Goal: Communication & Community: Share content

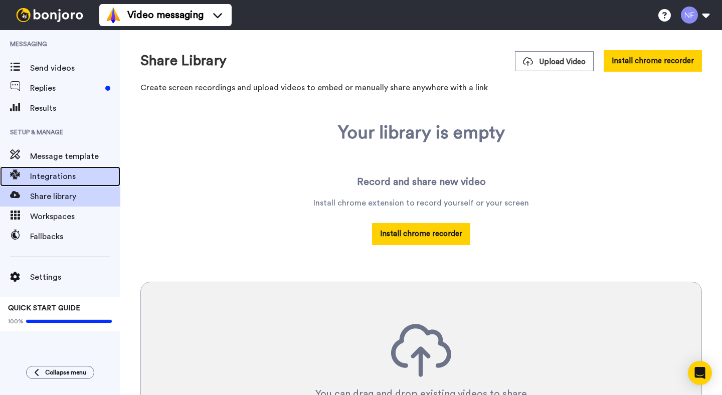
click at [59, 176] on span "Integrations" at bounding box center [75, 176] width 90 height 12
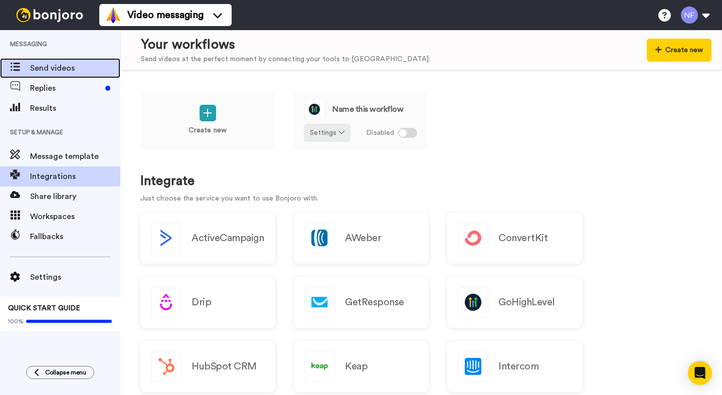
click at [52, 69] on span "Send videos" at bounding box center [75, 68] width 90 height 12
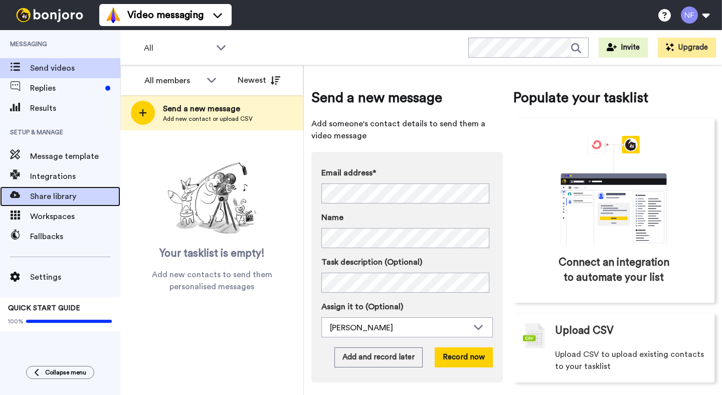
click at [51, 199] on span "Share library" at bounding box center [75, 197] width 90 height 12
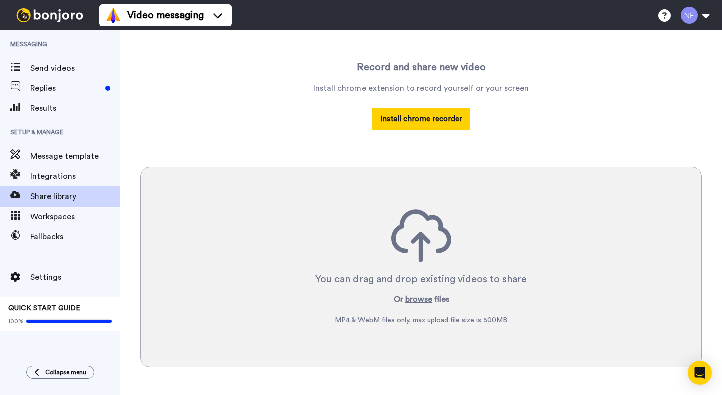
scroll to position [135, 0]
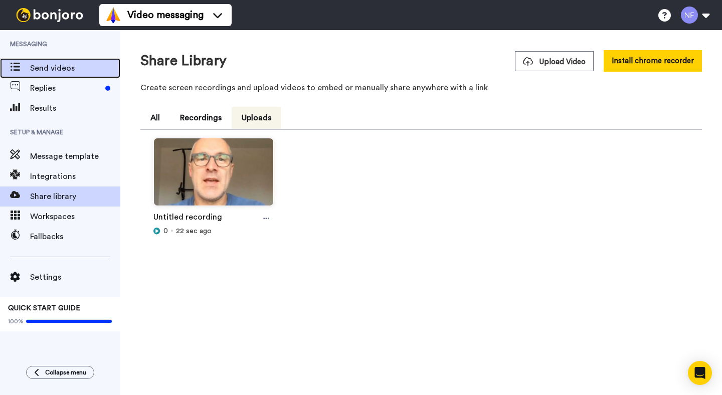
click at [52, 72] on span "Send videos" at bounding box center [75, 68] width 90 height 12
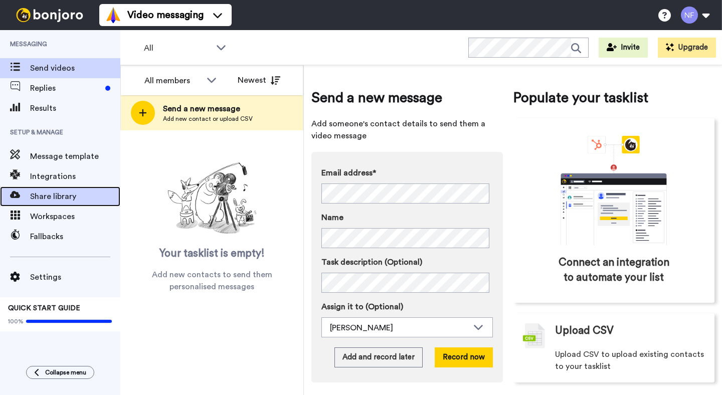
click at [50, 198] on span "Share library" at bounding box center [75, 197] width 90 height 12
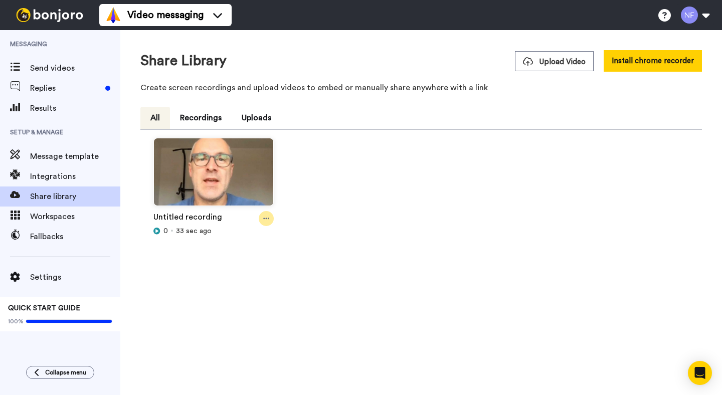
click at [264, 217] on icon at bounding box center [266, 218] width 6 height 7
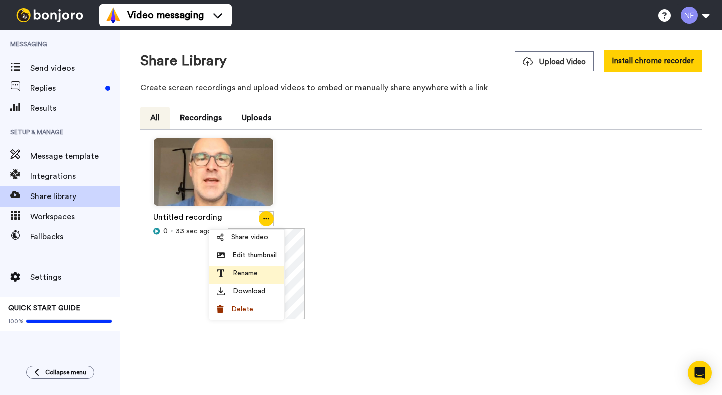
click at [247, 275] on span "Rename" at bounding box center [245, 273] width 25 height 10
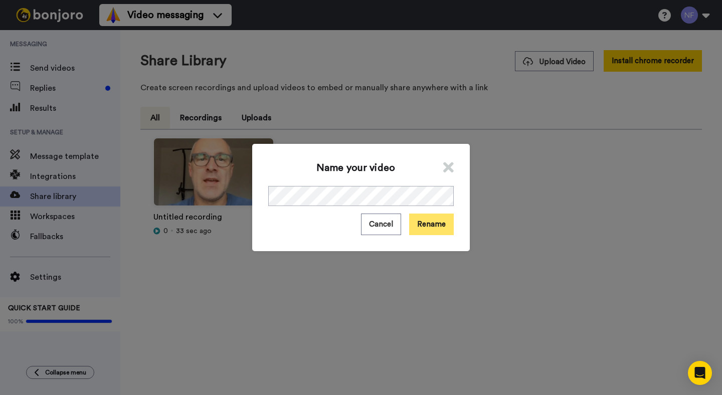
click at [429, 226] on button "Rename" at bounding box center [431, 225] width 45 height 22
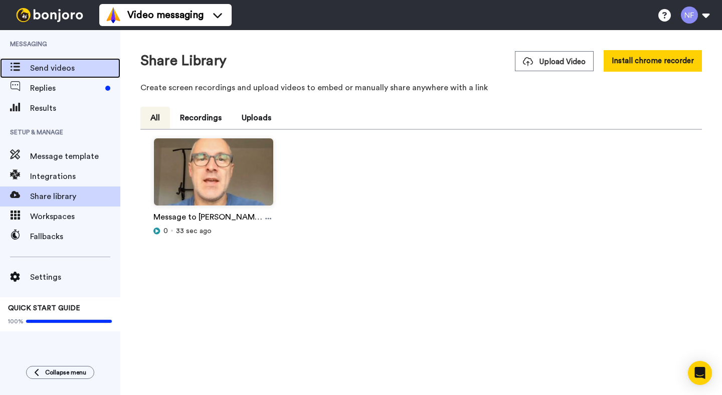
click at [52, 65] on span "Send videos" at bounding box center [75, 68] width 90 height 12
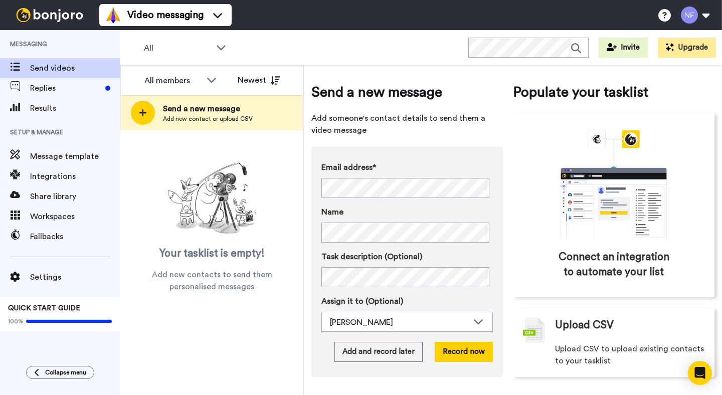
scroll to position [3, 0]
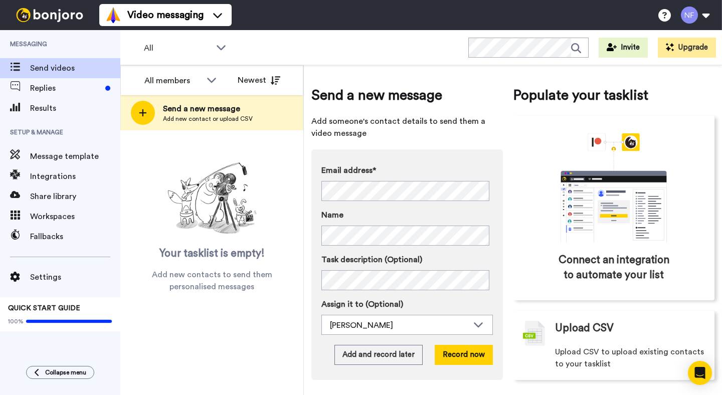
click at [436, 369] on div "Email address* Sarah <sarahforrester79@gmail.com> Neil <neil.forrester@gmail.co…" at bounding box center [407, 264] width 192 height 231
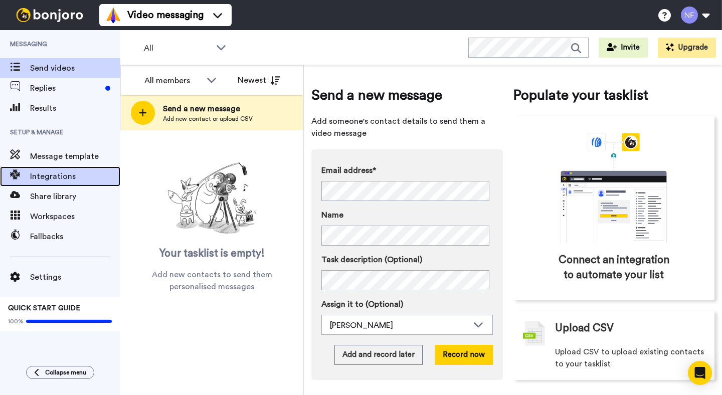
click at [69, 176] on span "Integrations" at bounding box center [75, 176] width 90 height 12
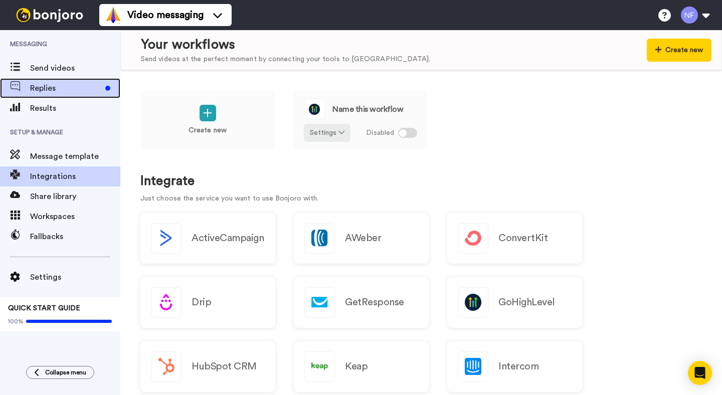
click at [60, 92] on span "Replies" at bounding box center [65, 88] width 71 height 12
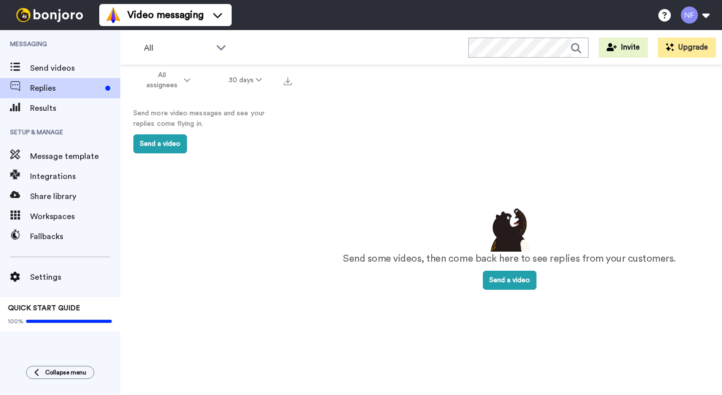
click at [213, 147] on div "Send more video messages and see your replies come flying in. Send a video" at bounding box center [208, 130] width 176 height 71
click at [229, 165] on div "Send more video messages and see your replies come flying in. Send a video" at bounding box center [208, 130] width 176 height 71
click at [172, 143] on button "Send a video" at bounding box center [160, 143] width 54 height 19
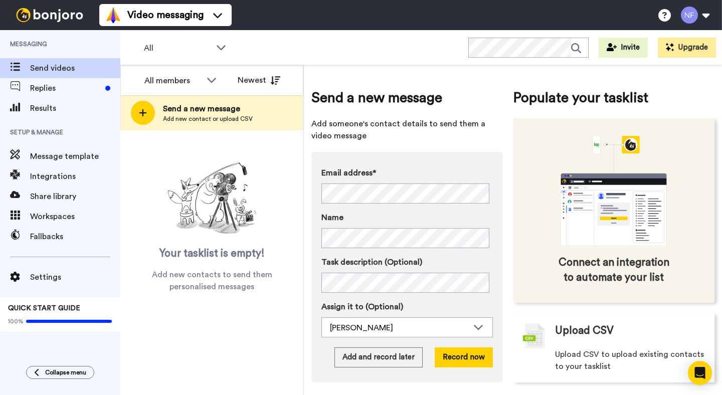
scroll to position [6, 0]
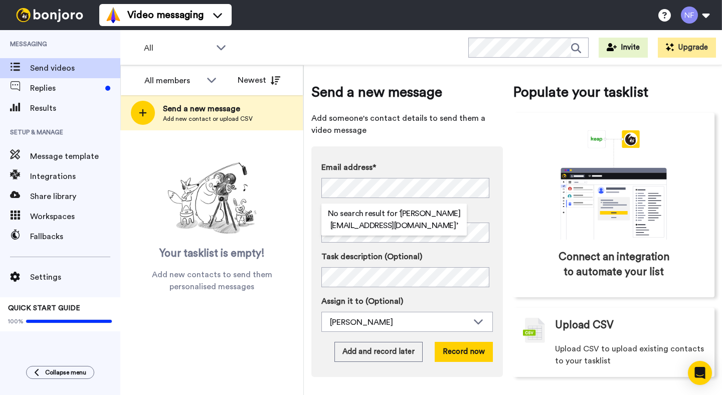
click at [507, 252] on div "Send a new message Add someone's contact details to send them a video message E…" at bounding box center [512, 229] width 403 height 325
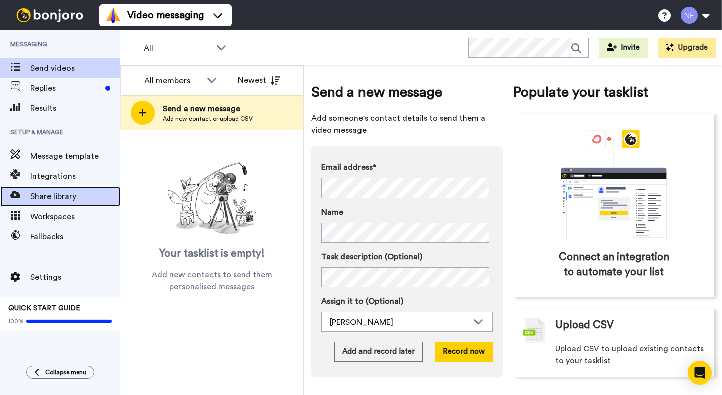
click at [66, 192] on span "Share library" at bounding box center [75, 197] width 90 height 12
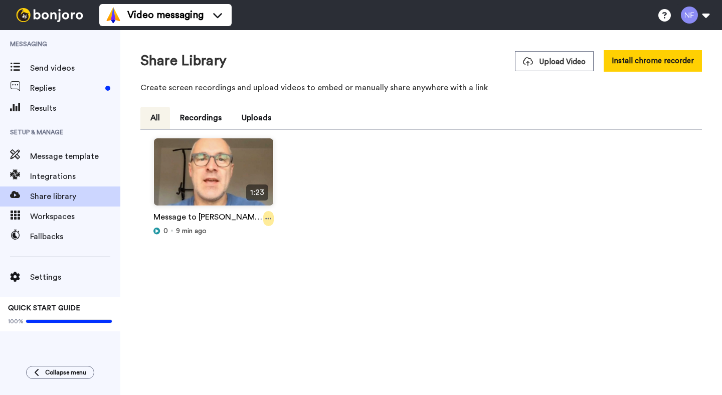
click at [265, 216] on icon at bounding box center [268, 218] width 6 height 7
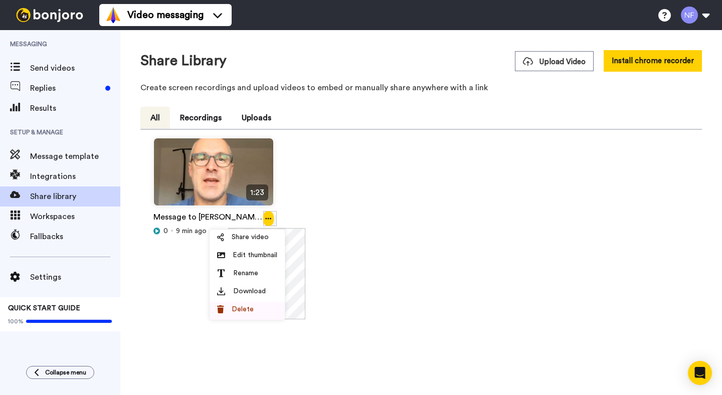
click at [244, 311] on span "Delete" at bounding box center [243, 309] width 22 height 10
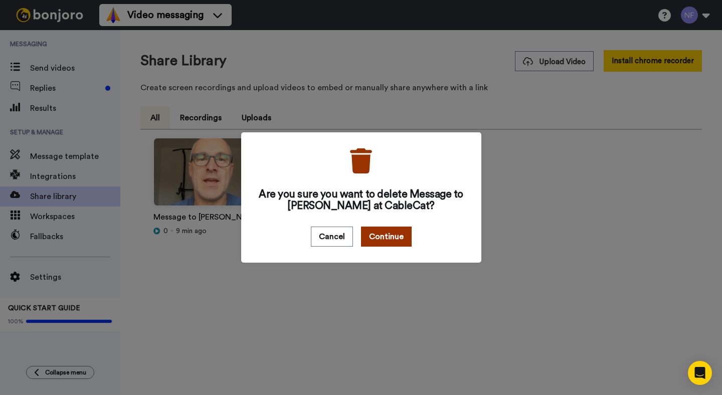
click at [392, 241] on button "Continue" at bounding box center [386, 237] width 51 height 20
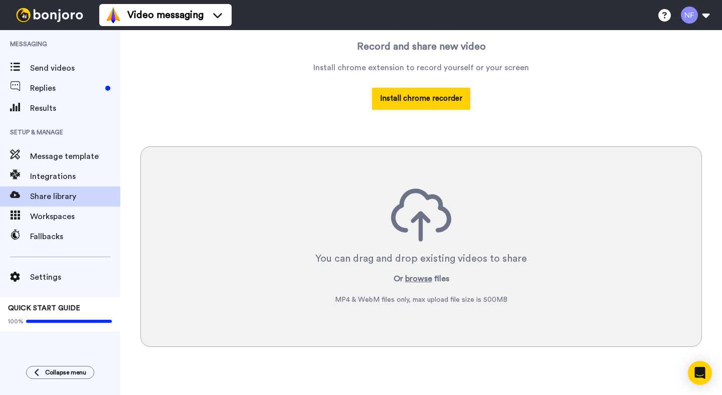
scroll to position [131, 0]
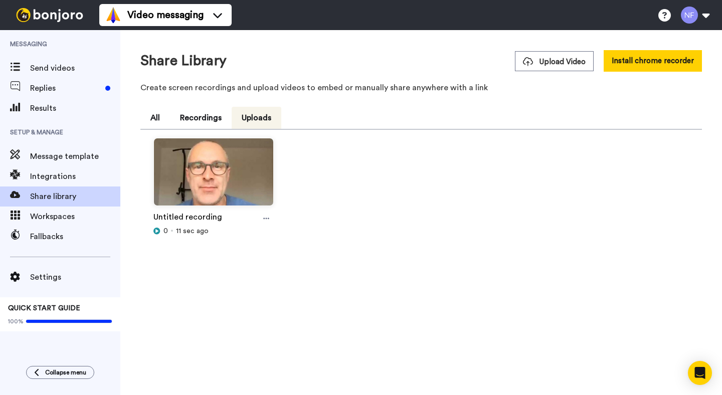
click at [261, 325] on div "Untitled recording 0 11 sec ago" at bounding box center [420, 232] width 561 height 196
click at [48, 70] on span "Send videos" at bounding box center [75, 68] width 90 height 12
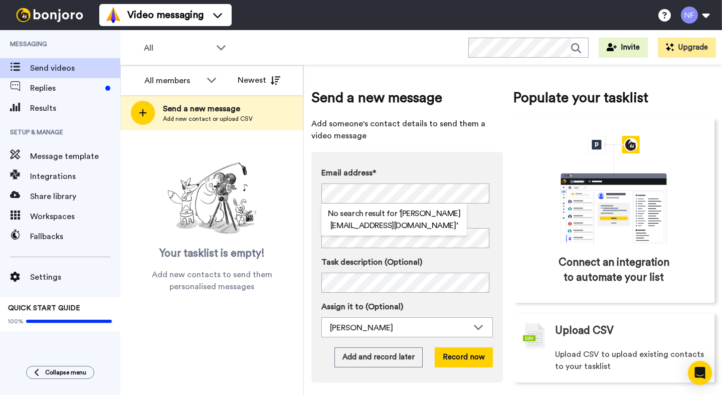
click at [304, 278] on div "All members All members [PERSON_NAME] Newest Send a new message Add new contact…" at bounding box center [421, 230] width 602 height 330
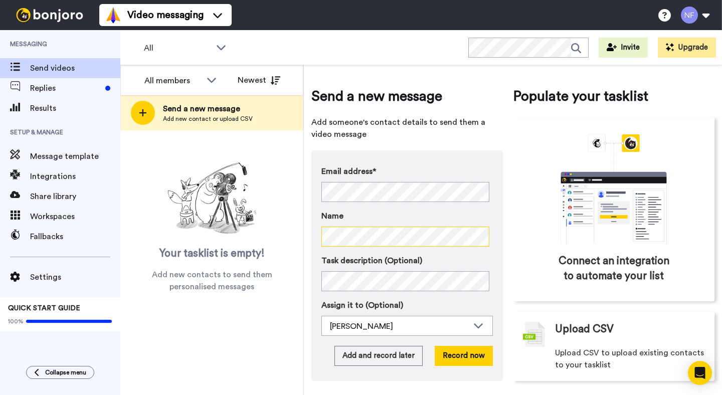
scroll to position [6, 0]
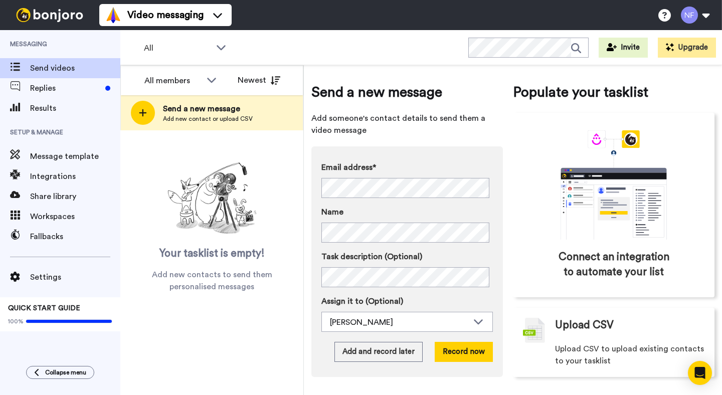
click at [312, 256] on div "Email address* No search result for ‘ [PERSON_NAME][EMAIL_ADDRESS][DOMAIN_NAME]…" at bounding box center [407, 261] width 192 height 231
click at [458, 356] on button "Record now" at bounding box center [464, 352] width 58 height 20
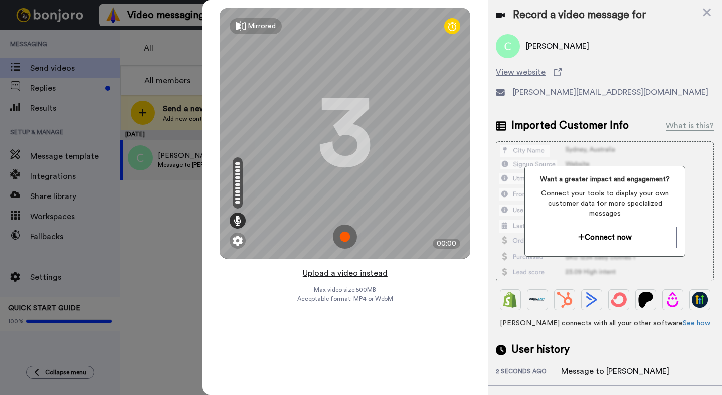
click at [348, 274] on button "Upload a video instead" at bounding box center [345, 273] width 91 height 13
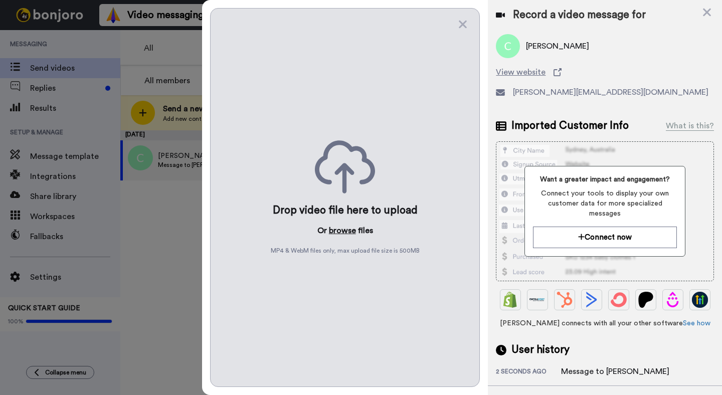
click at [344, 230] on button "browse" at bounding box center [342, 231] width 27 height 12
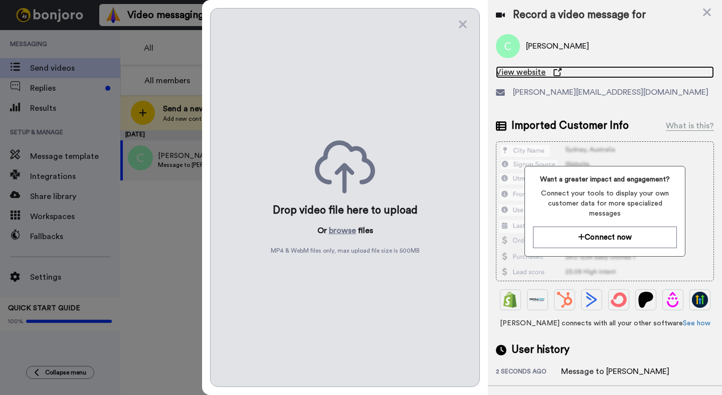
click at [524, 74] on span "View website" at bounding box center [521, 72] width 50 height 12
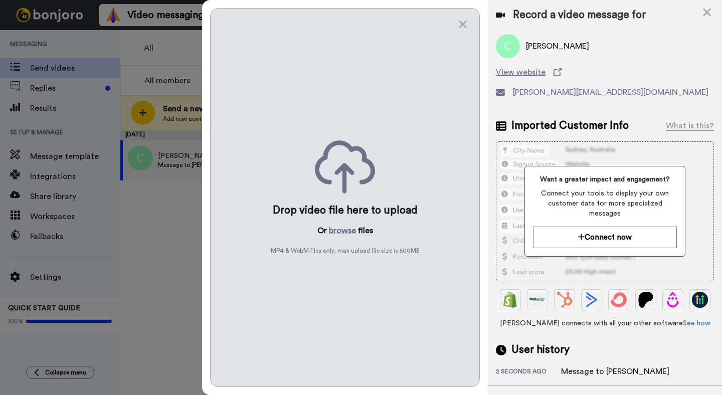
click at [431, 350] on div "Drop video file here to upload Or browse files MP4 & WebM files only, max uploa…" at bounding box center [345, 197] width 270 height 379
click at [372, 353] on div "Drop video file here to upload Or browse files MP4 & WebM files only, max uploa…" at bounding box center [345, 197] width 270 height 379
click at [340, 232] on button "browse" at bounding box center [342, 231] width 27 height 12
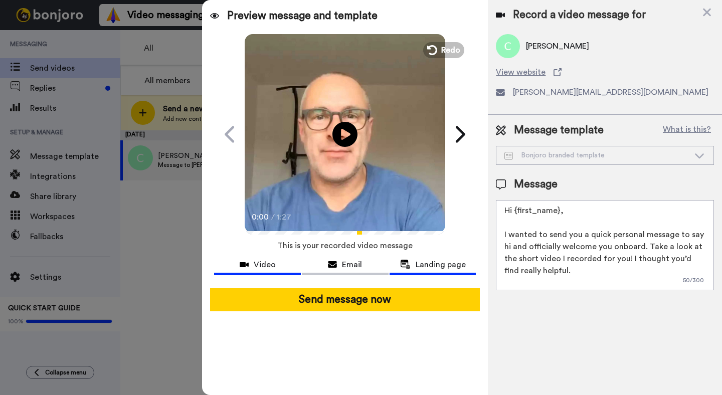
click at [429, 268] on span "Landing page" at bounding box center [441, 265] width 50 height 12
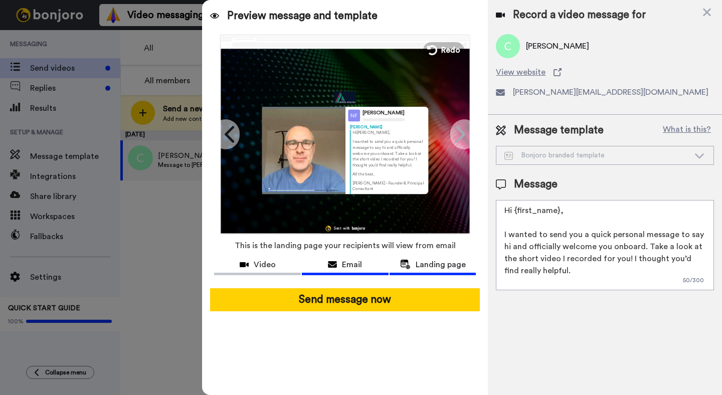
click at [354, 267] on span "Email" at bounding box center [352, 265] width 20 height 12
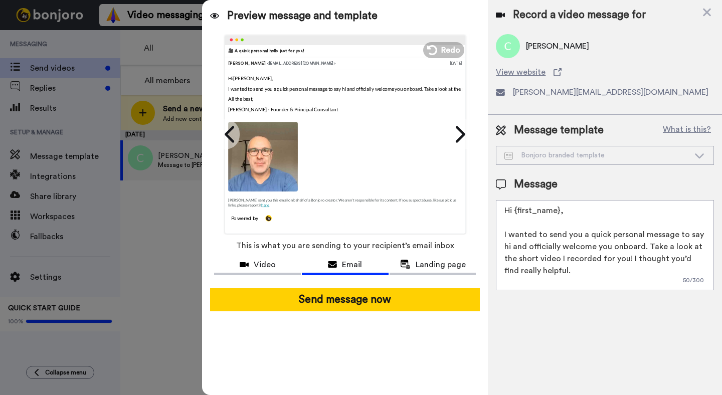
click at [342, 348] on div "Preview message and template Play/Pause 0:00 / 1:27 🎥 A quick personal hello ju…" at bounding box center [345, 197] width 286 height 395
click at [432, 269] on span "Landing page" at bounding box center [441, 265] width 50 height 12
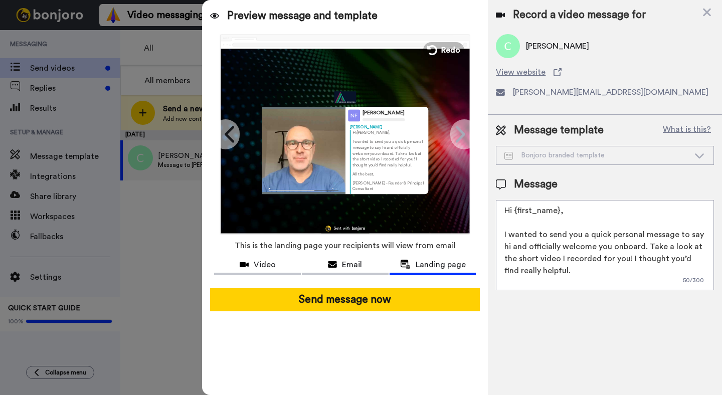
scroll to position [27, 0]
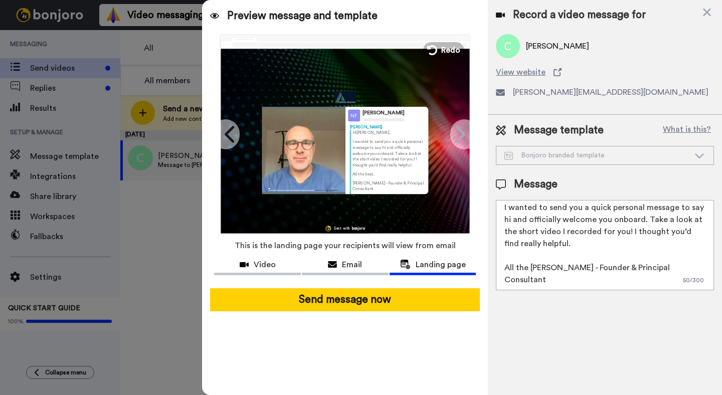
drag, startPoint x: 697, startPoint y: 282, endPoint x: 656, endPoint y: 274, distance: 42.0
click at [677, 283] on textarea "Hi {first_name}, I wanted to send you a quick personal message to say hi and of…" at bounding box center [605, 245] width 218 height 90
click at [602, 257] on textarea "Hi {first_name}, I wanted to send you a quick personal message to say hi and of…" at bounding box center [605, 245] width 218 height 90
drag, startPoint x: 561, startPoint y: 249, endPoint x: 568, endPoint y: 229, distance: 20.9
click at [561, 248] on textarea "Hi {first_name}, I wanted to send you a quick personal message to say hi and of…" at bounding box center [605, 245] width 218 height 90
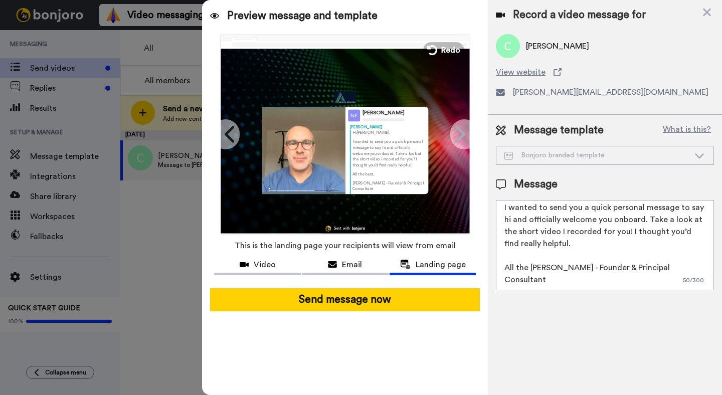
click at [567, 228] on textarea "Hi {first_name}, I wanted to send you a quick personal message to say hi and of…" at bounding box center [605, 245] width 218 height 90
click at [581, 158] on div "Bonjoro branded template" at bounding box center [596, 155] width 185 height 10
click at [409, 347] on div "Preview message and template Play/Pause 0:00 / 1:27 🎥 A quick personal hello ju…" at bounding box center [345, 197] width 286 height 395
click at [346, 140] on div "[PERSON_NAME] [PERSON_NAME] [PERSON_NAME] , I wanted to send you a quick person…" at bounding box center [386, 150] width 83 height 87
click at [333, 262] on icon at bounding box center [332, 265] width 9 height 8
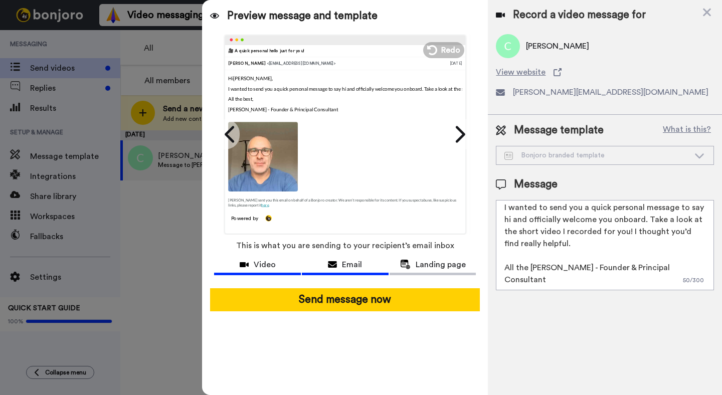
click at [264, 267] on span "Video" at bounding box center [265, 265] width 22 height 12
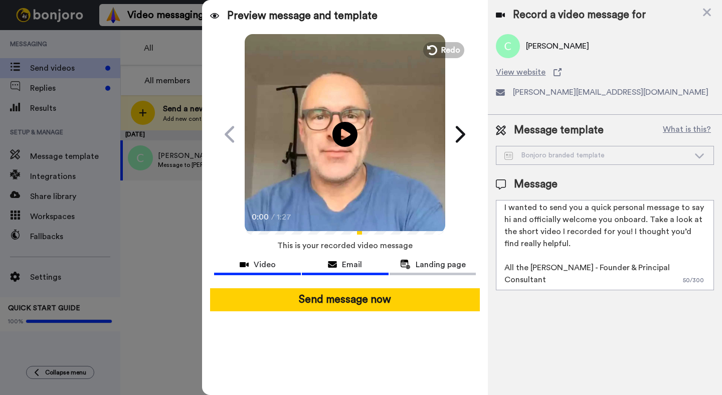
click at [340, 267] on div "Email" at bounding box center [345, 265] width 87 height 12
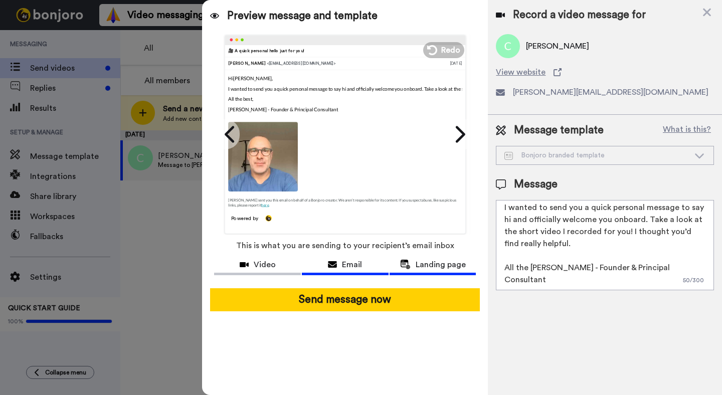
click at [418, 266] on span "Landing page" at bounding box center [441, 265] width 50 height 12
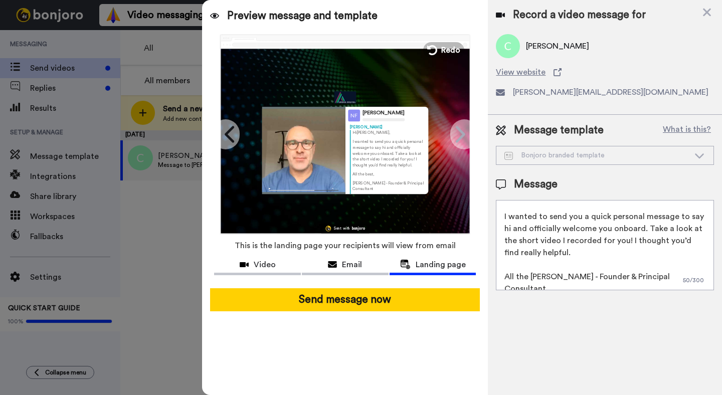
scroll to position [17, 0]
drag, startPoint x: 642, startPoint y: 230, endPoint x: 503, endPoint y: 230, distance: 138.9
click at [502, 230] on textarea "Hi {first_name}, I wanted to send you a quick personal message to say hi and of…" at bounding box center [605, 245] width 218 height 90
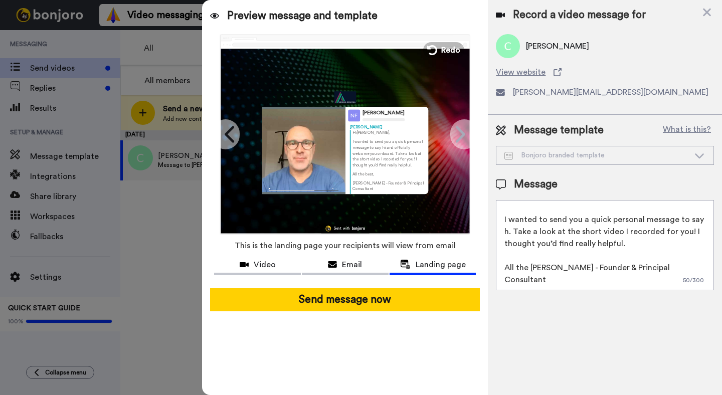
scroll to position [15, 0]
type textarea "Hi {first_name}, I wanted to send you a quick personal message to say hello. Ta…"
click at [568, 330] on div "Record a video message for [PERSON_NAME] View website [PERSON_NAME][EMAIL_ADDRE…" at bounding box center [605, 197] width 234 height 395
click at [707, 11] on icon at bounding box center [707, 13] width 8 height 8
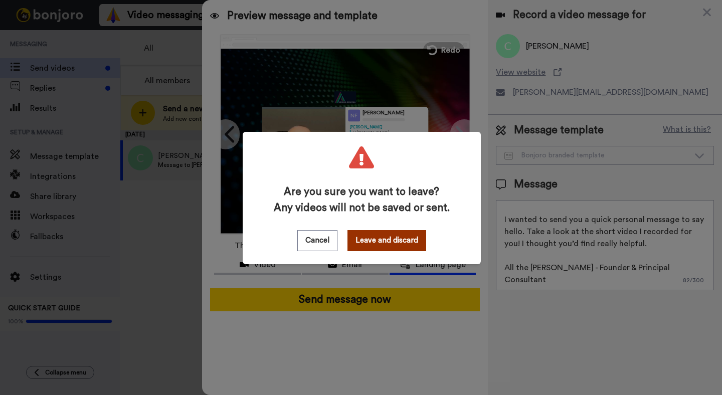
click at [394, 239] on button "Leave and discard" at bounding box center [386, 240] width 79 height 21
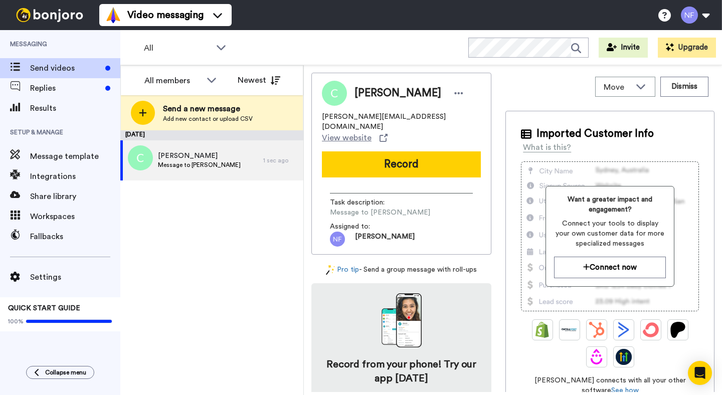
click at [224, 283] on div "[DATE] [PERSON_NAME] Message to [PERSON_NAME] 1 sec ago" at bounding box center [211, 262] width 183 height 265
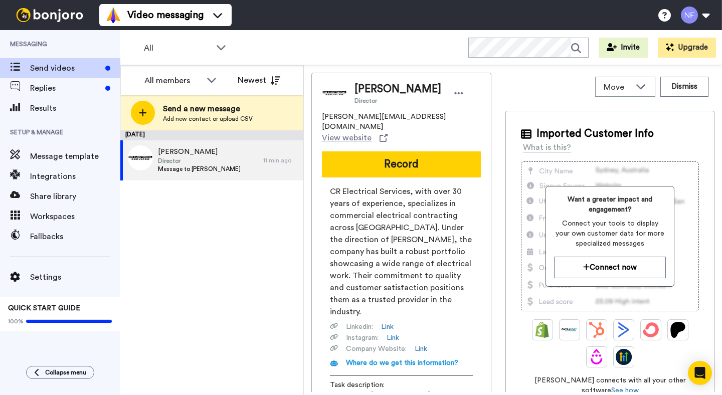
click at [222, 265] on div "[DATE] [PERSON_NAME] Director Message to [PERSON_NAME] 11 min ago" at bounding box center [211, 262] width 183 height 265
click at [235, 169] on div "[PERSON_NAME] Director Message to [PERSON_NAME]" at bounding box center [191, 160] width 143 height 40
click at [633, 92] on div "Move" at bounding box center [625, 86] width 59 height 19
drag, startPoint x: 561, startPoint y: 91, endPoint x: 598, endPoint y: 89, distance: 36.6
click at [561, 91] on div "Move WORKSPACES View all Default Task List + Add a new workspace Dismiss" at bounding box center [609, 87] width 209 height 28
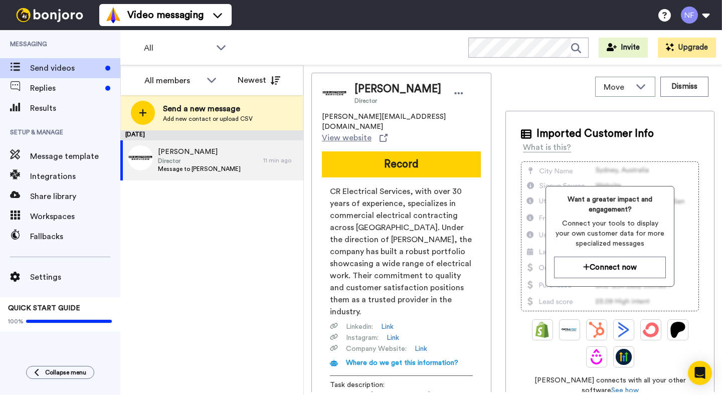
click at [564, 100] on div "Move WORKSPACES View all Default Task List + Add a new workspace Dismiss" at bounding box center [609, 87] width 209 height 28
click at [455, 92] on icon at bounding box center [459, 93] width 9 height 2
click at [429, 152] on li "Dismiss" at bounding box center [426, 152] width 73 height 14
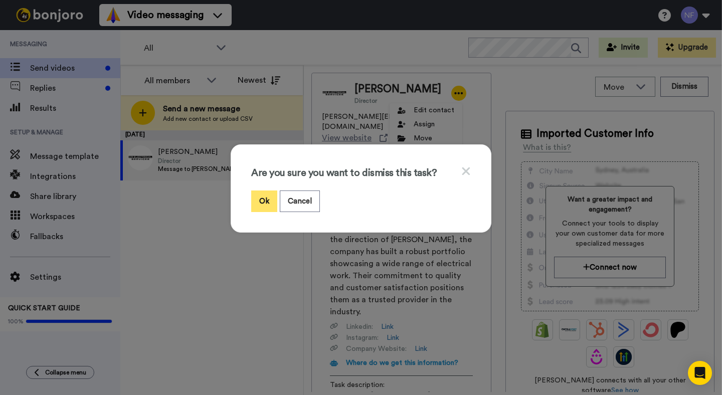
click at [261, 200] on button "Ok" at bounding box center [264, 202] width 26 height 22
